Goal: Obtain resource: Download file/media

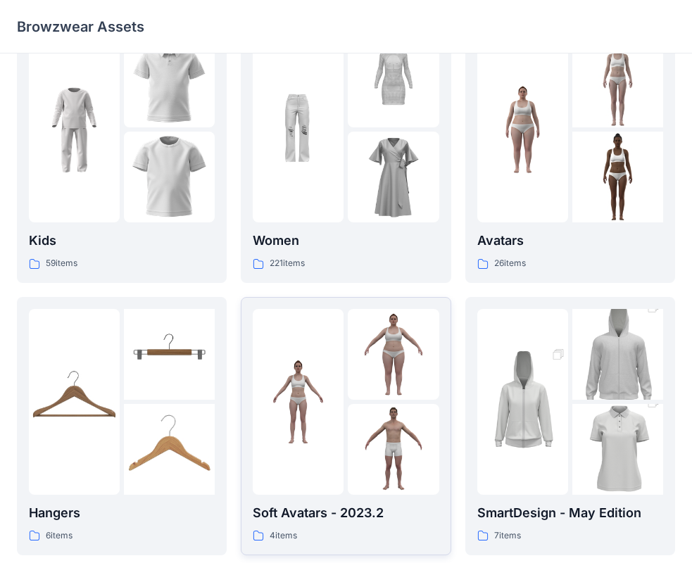
scroll to position [70, 0]
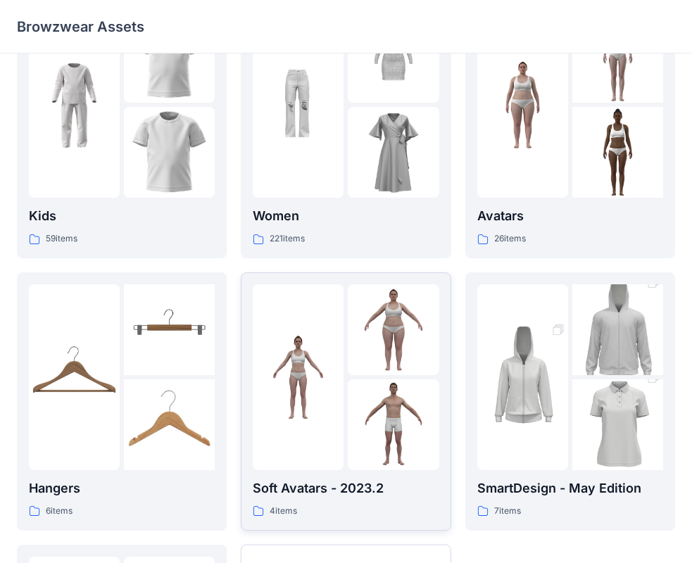
click at [308, 489] on p "Soft Avatars - 2023.2" at bounding box center [346, 489] width 186 height 20
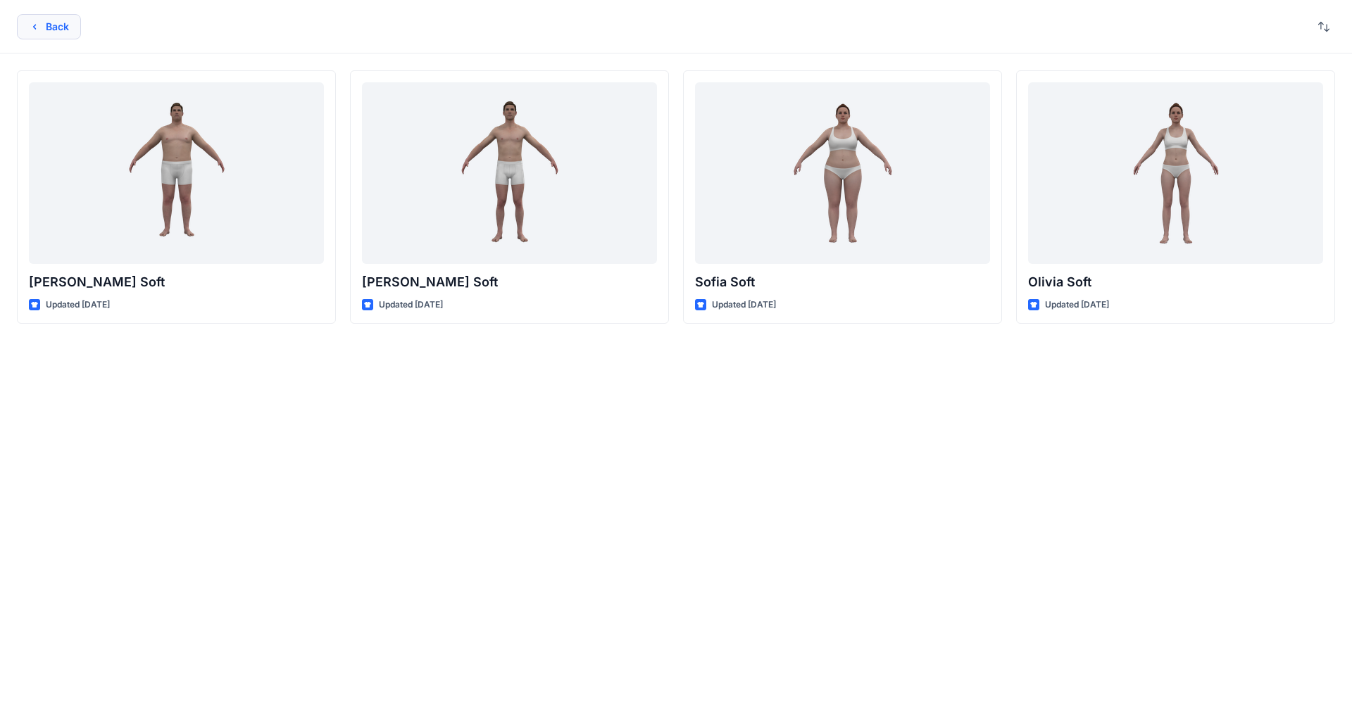
click at [32, 18] on button "Back" at bounding box center [49, 26] width 64 height 25
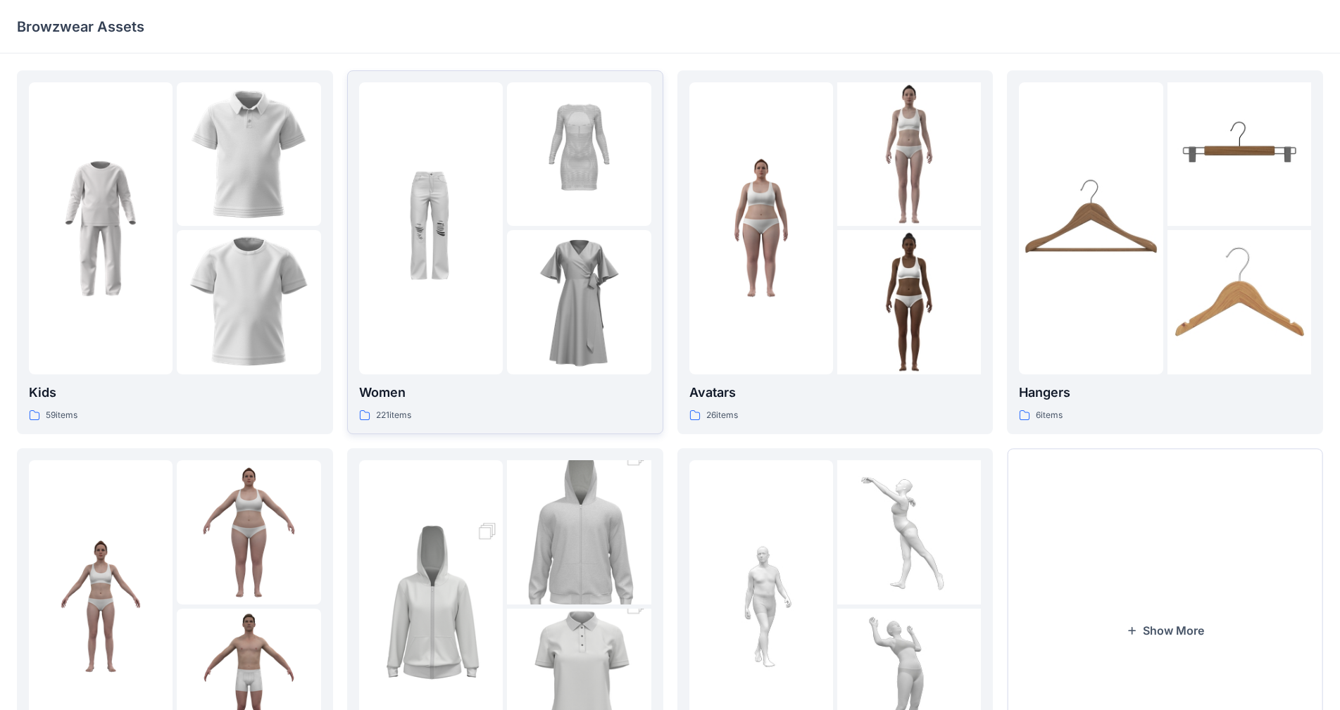
click at [377, 389] on p "Women" at bounding box center [505, 393] width 292 height 20
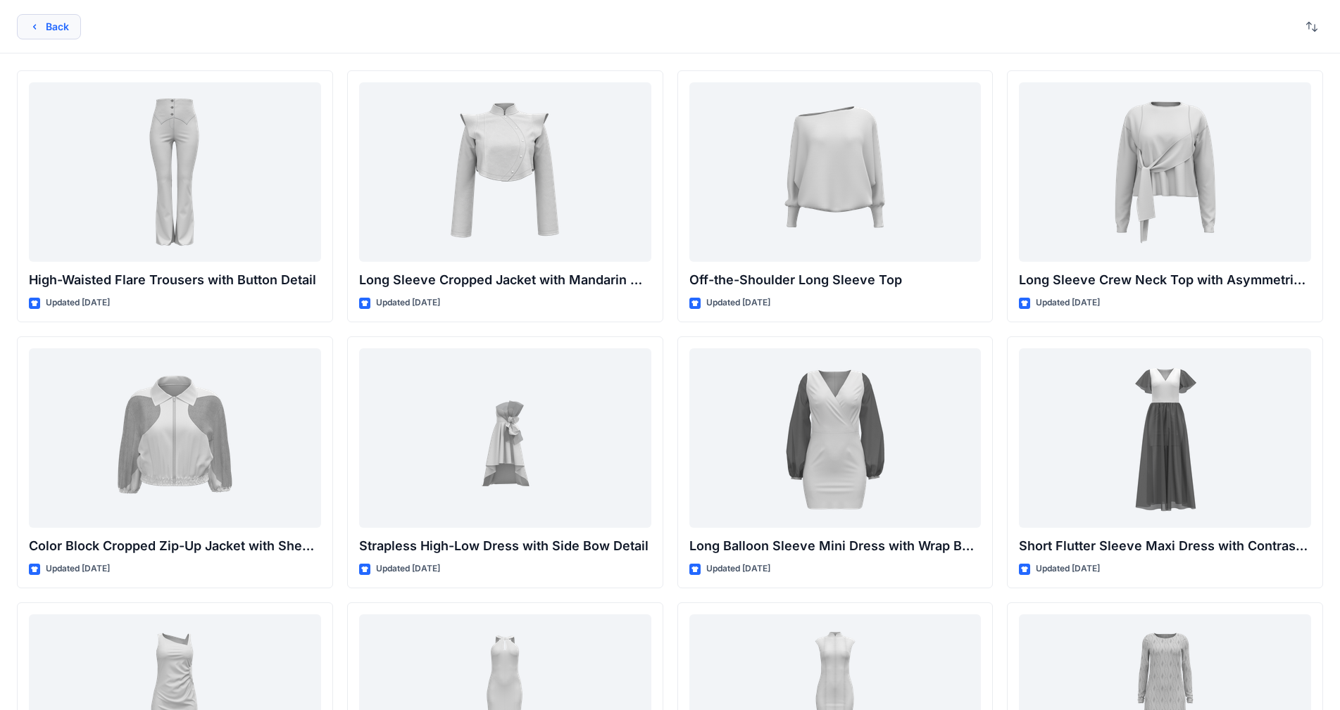
click at [42, 23] on button "Back" at bounding box center [49, 26] width 64 height 25
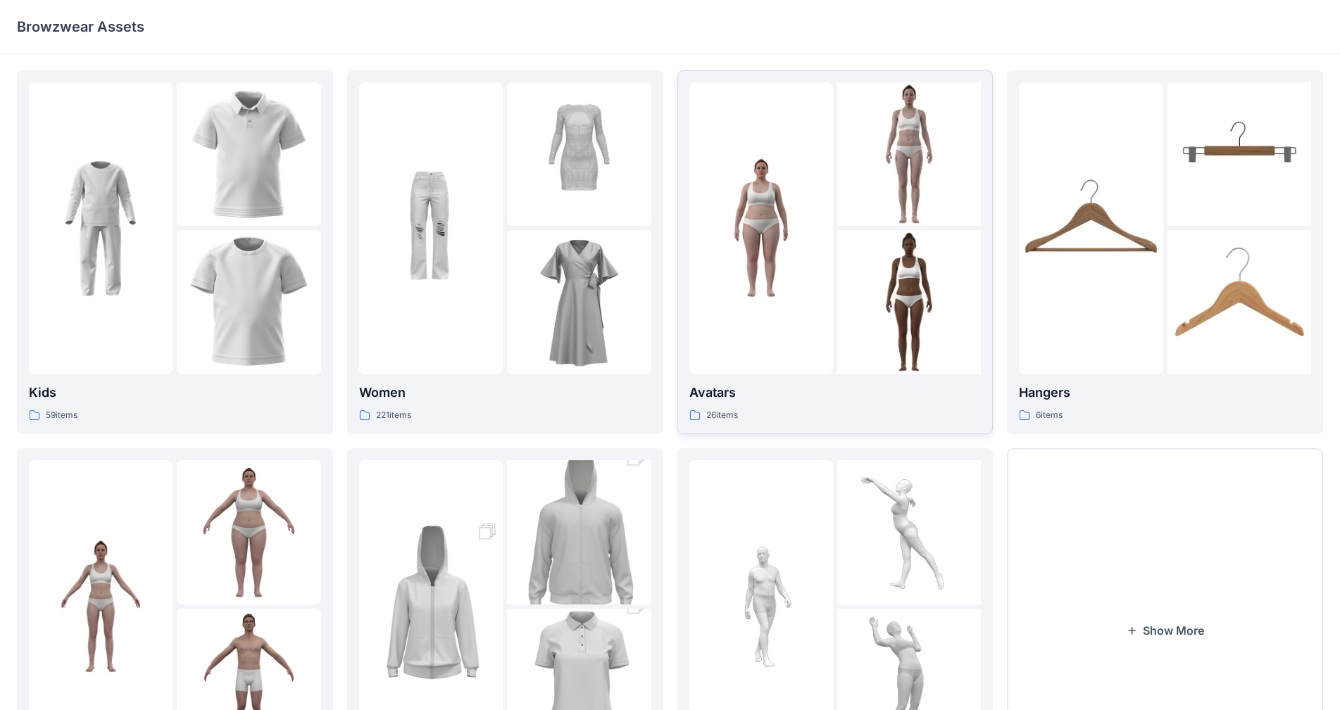
click at [703, 391] on p "Avatars" at bounding box center [835, 393] width 292 height 20
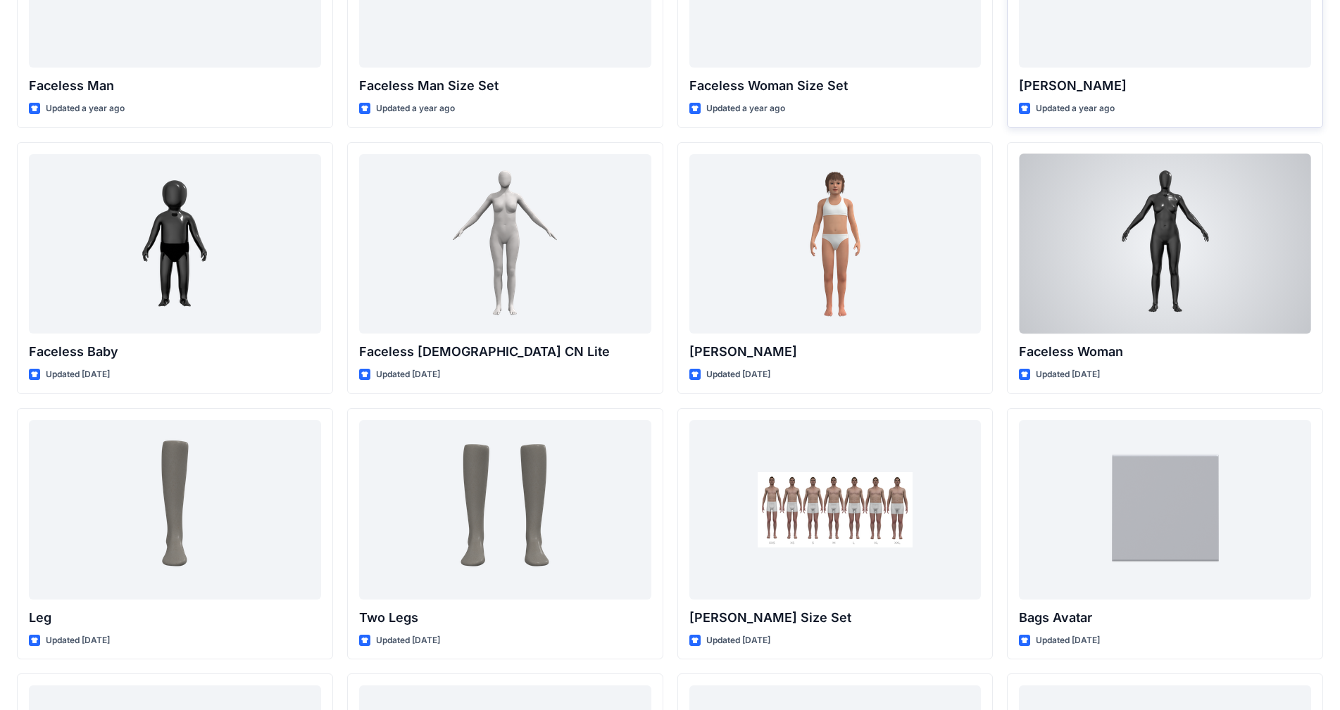
scroll to position [846, 0]
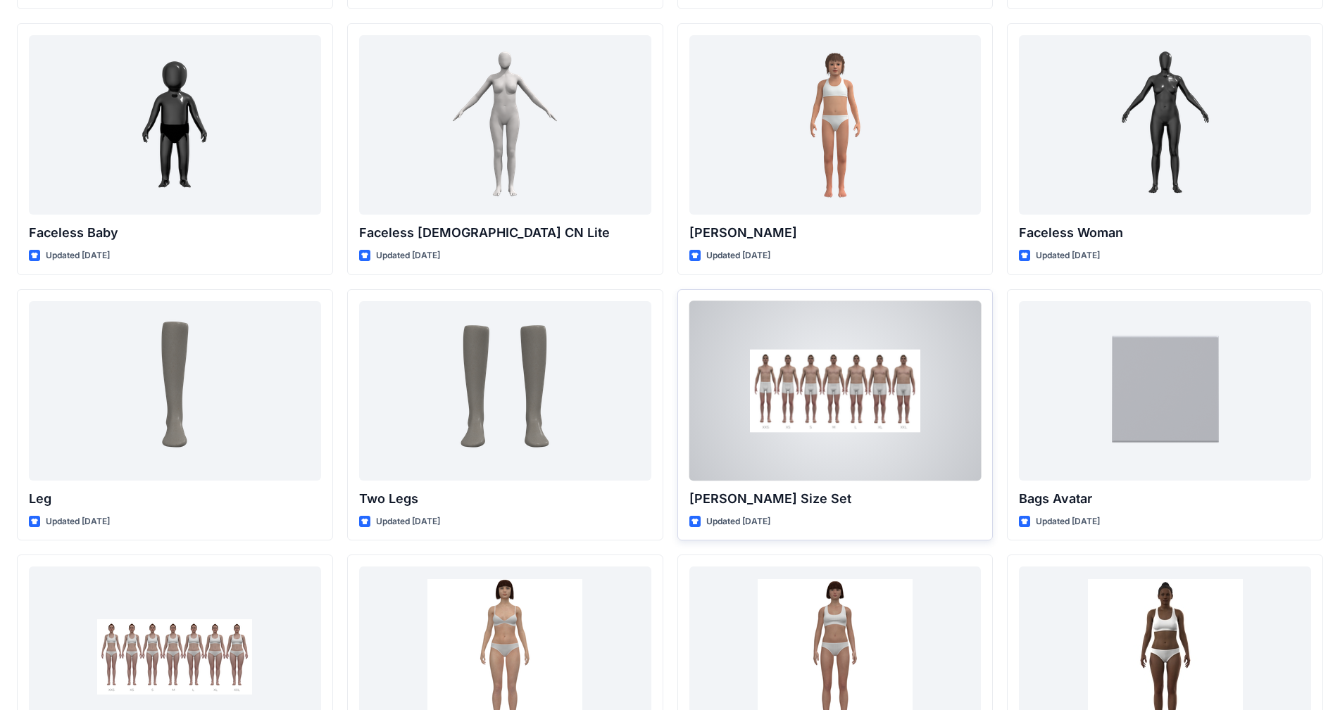
click at [703, 411] on div at bounding box center [835, 391] width 292 height 180
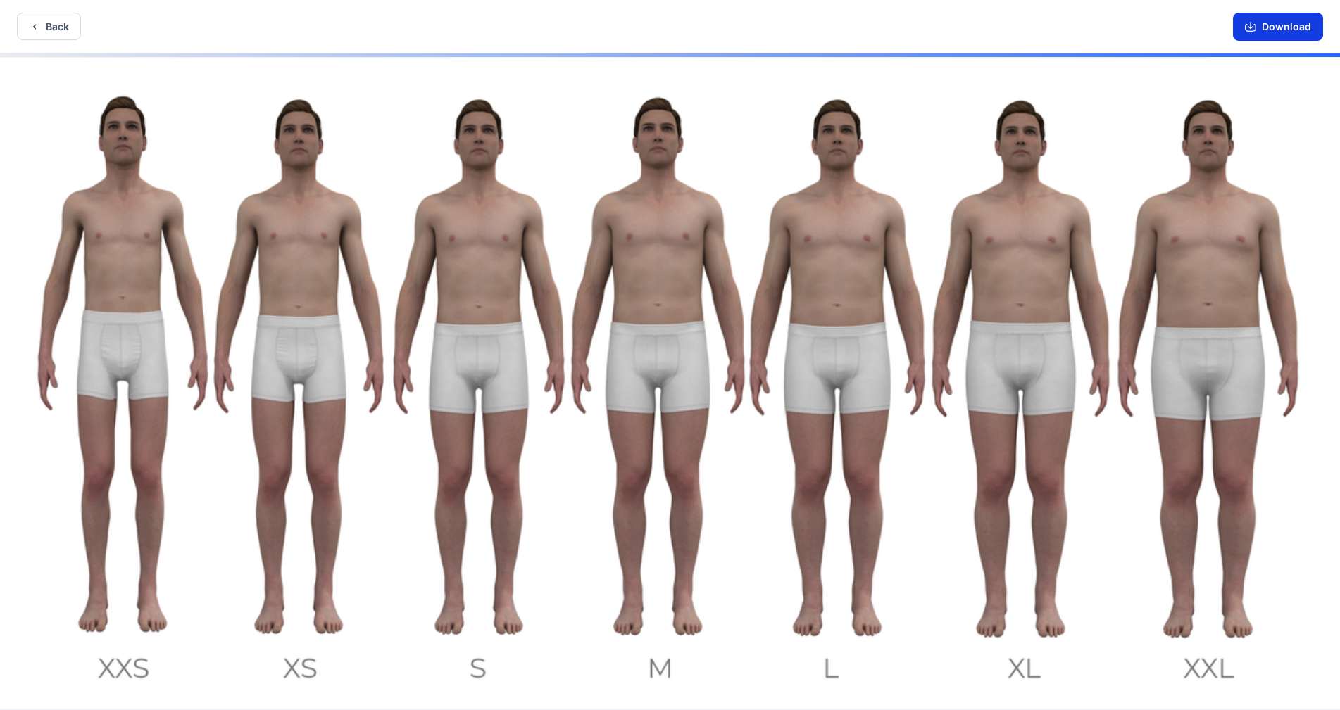
click at [703, 30] on button "Download" at bounding box center [1278, 27] width 90 height 28
